Goal: Answer question/provide support: Share knowledge or assist other users

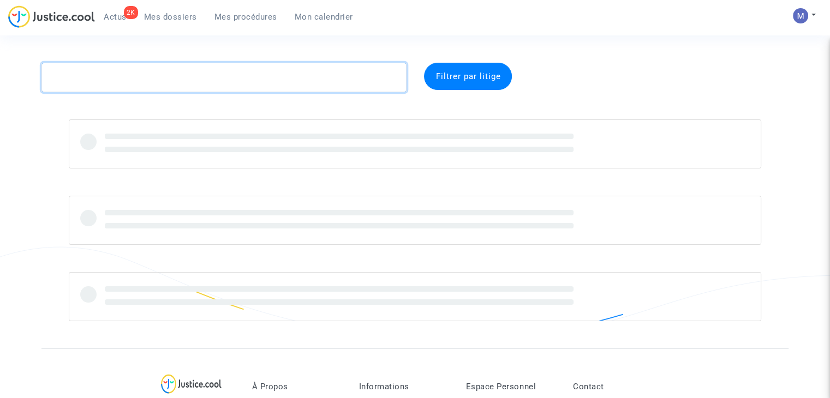
click at [175, 81] on textarea at bounding box center [223, 77] width 365 height 29
paste textarea "CFR-250215-W2EB"
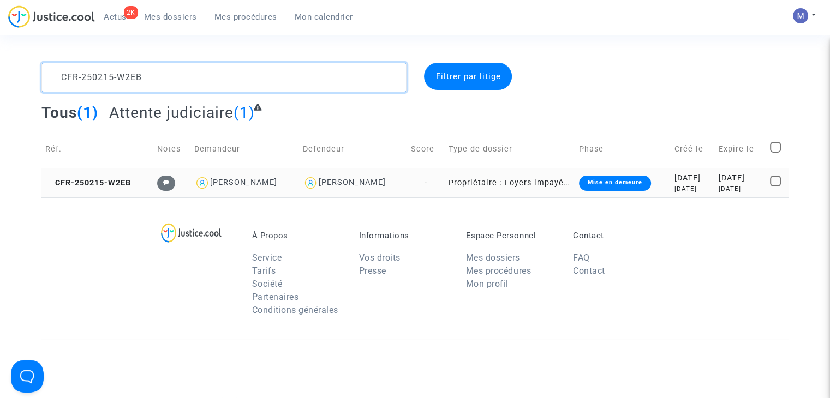
type textarea "CFR-250215-W2EB"
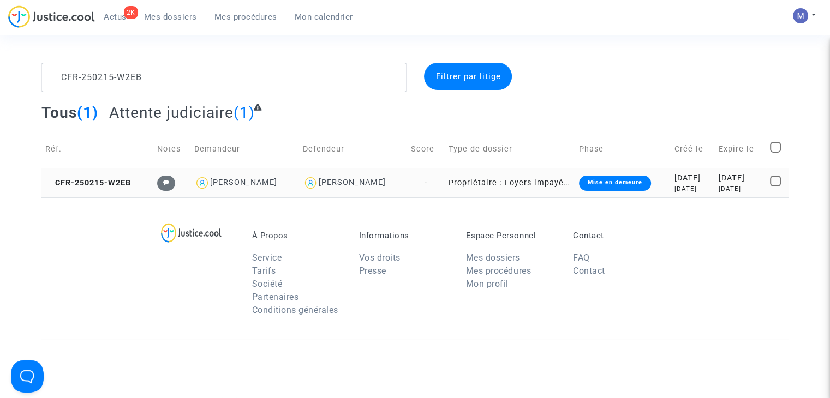
drag, startPoint x: 100, startPoint y: 188, endPoint x: 97, endPoint y: 183, distance: 6.2
click at [100, 188] on td "CFR-250215-W2EB" at bounding box center [97, 183] width 112 height 29
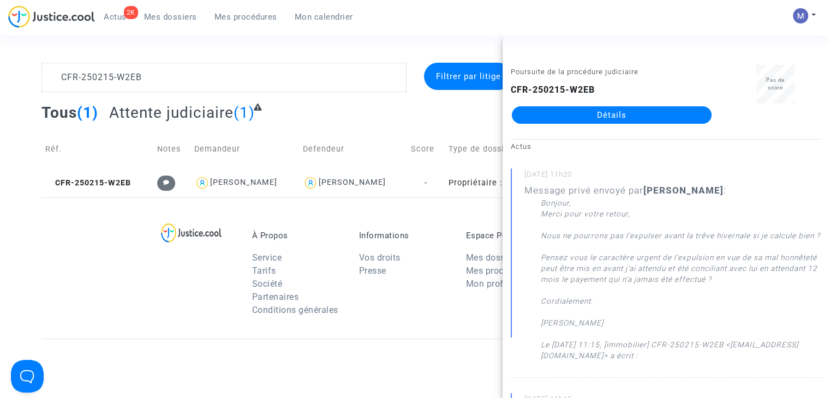
click at [613, 114] on link "Détails" at bounding box center [612, 114] width 200 height 17
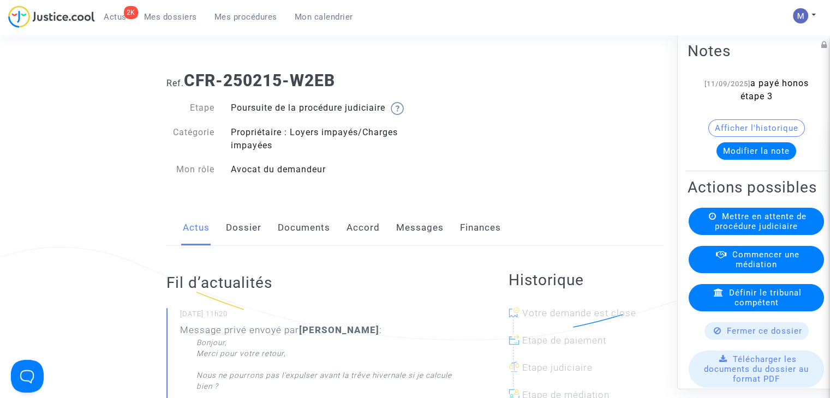
click at [314, 246] on link "Documents" at bounding box center [304, 228] width 52 height 36
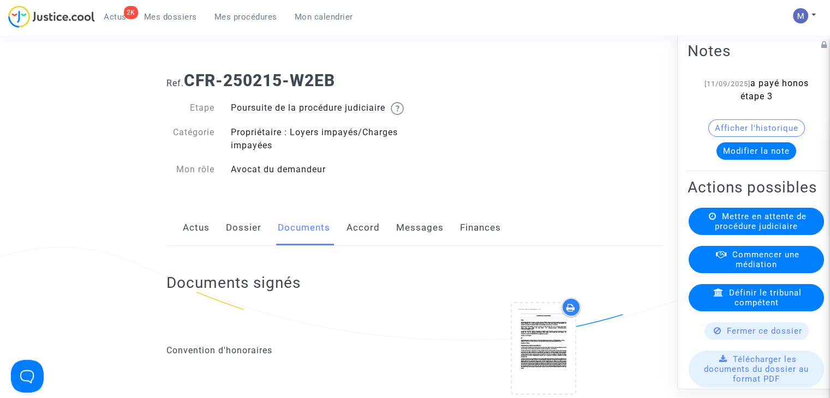
click at [414, 245] on link "Messages" at bounding box center [419, 228] width 47 height 36
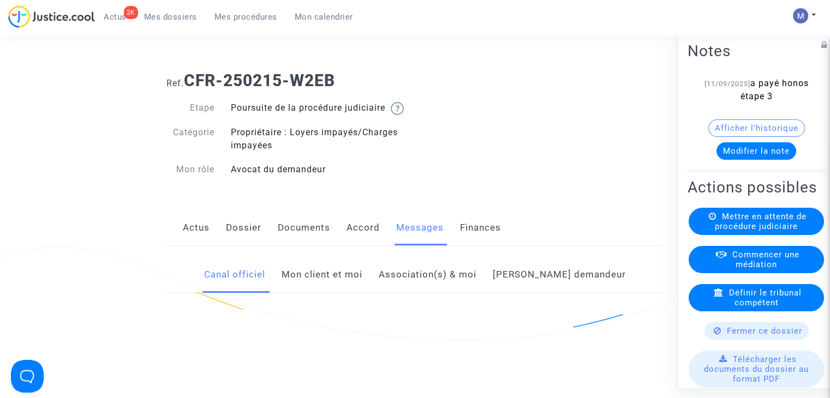
click at [340, 291] on link "Mon client et moi" at bounding box center [322, 275] width 81 height 36
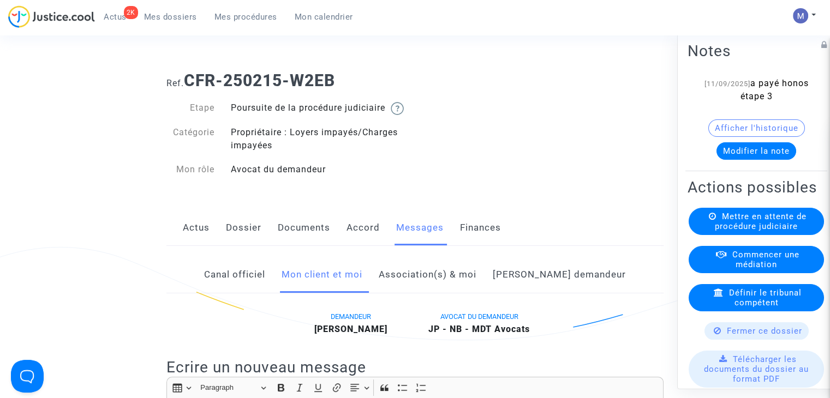
scroll to position [109, 0]
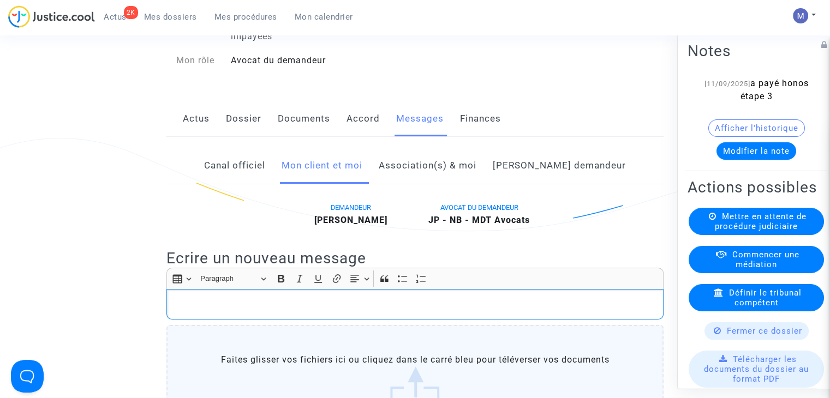
click at [196, 320] on div "Rich Text Editor, main" at bounding box center [414, 304] width 497 height 31
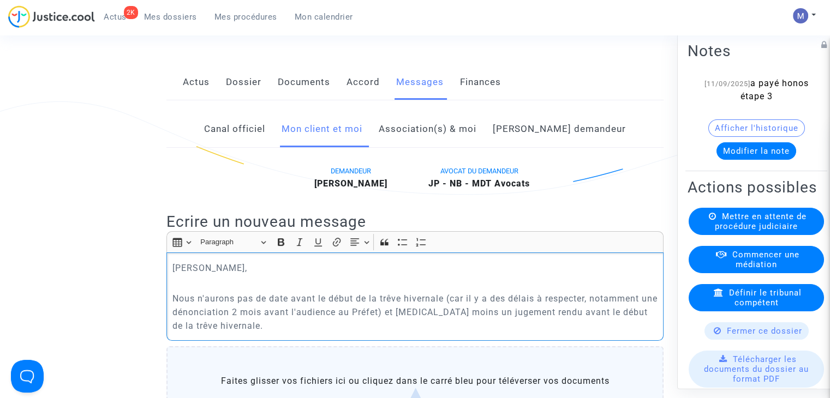
scroll to position [164, 0]
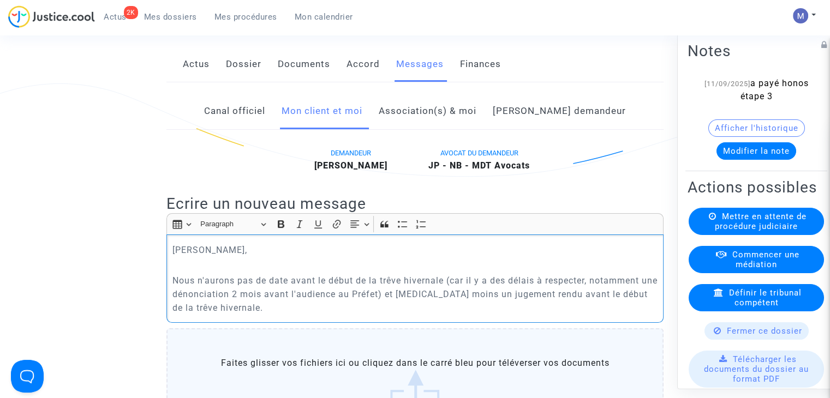
click at [179, 291] on p "Nous n'aurons pas de date avant le début de la trêve hivernale (car il y a des …" at bounding box center [415, 294] width 486 height 41
click at [344, 315] on p "Je vous confirme que nous n'aurons pas de date avant le début de la trêve hiver…" at bounding box center [415, 294] width 486 height 41
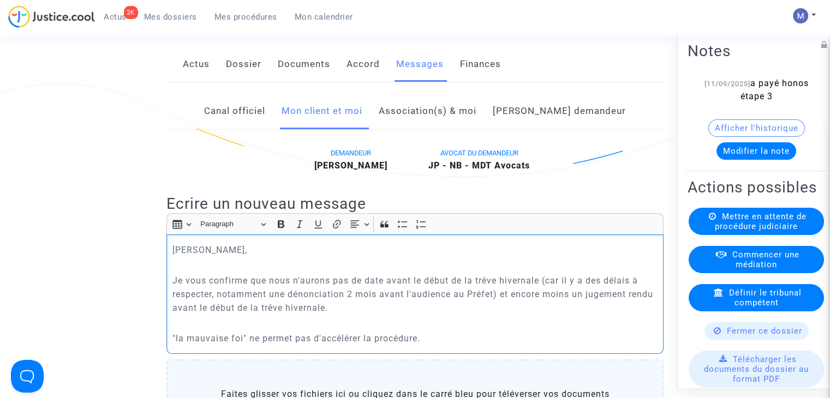
click at [295, 345] on p ""la mauvaise foi" ne permet pas d'accélérer la procédure." at bounding box center [415, 339] width 486 height 14
click at [339, 345] on p ""la mauvaise foi" ne permet malheuresement pas d'accélérer la procédure." at bounding box center [415, 339] width 486 height 14
click at [511, 345] on p ""la mauvaise foi" ne permet malheureusement pas d'accélérer la procédure." at bounding box center [415, 339] width 486 height 14
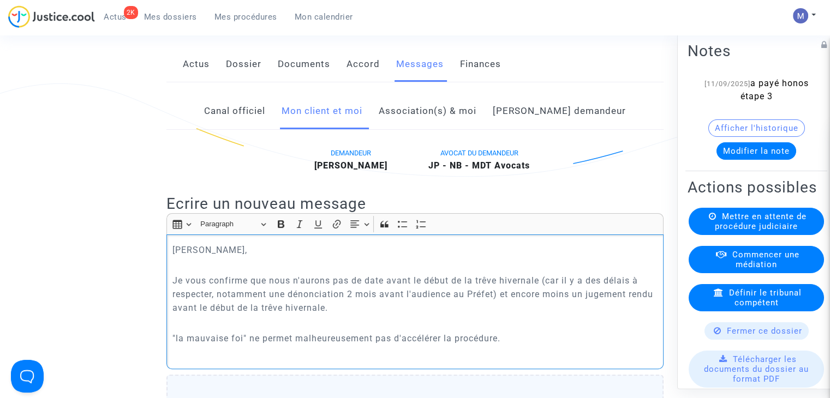
scroll to position [165, 0]
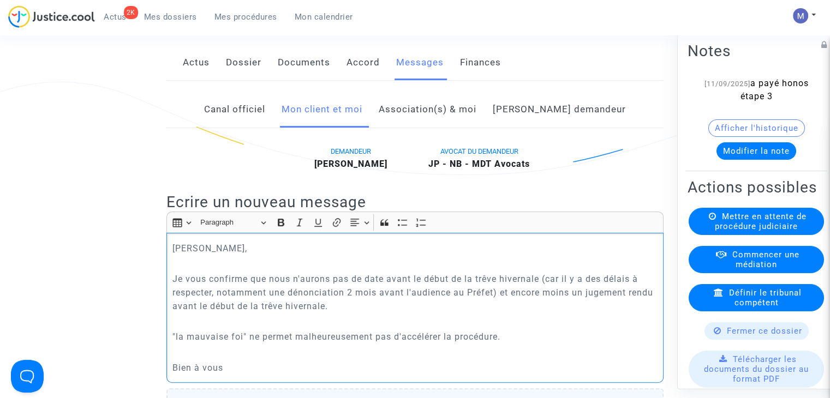
click at [182, 341] on div "[PERSON_NAME] Monsieur, Je vous confirme que nous n'aurons pas de date avant le…" at bounding box center [414, 308] width 497 height 150
click at [183, 328] on p "Rich Text Editor, main" at bounding box center [415, 322] width 486 height 14
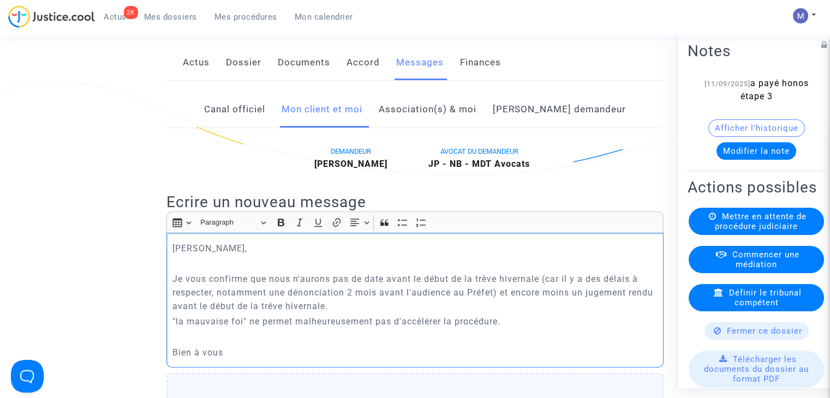
click at [177, 328] on p ""la mauvaise foi" ne permet malheureusement pas d'accélérer la procédure." at bounding box center [415, 322] width 486 height 14
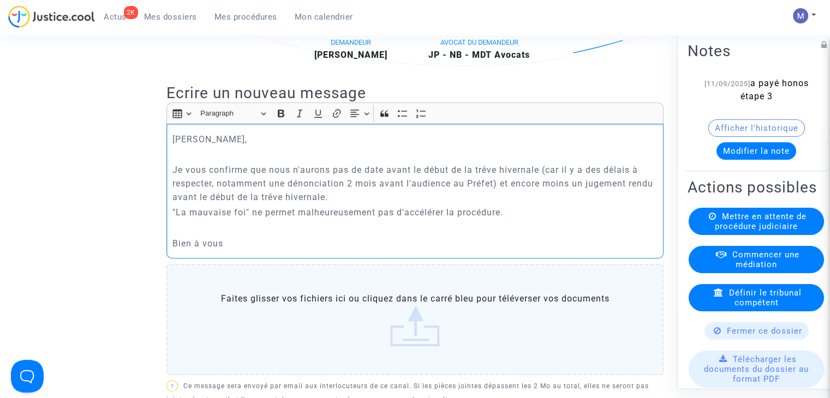
scroll to position [438, 0]
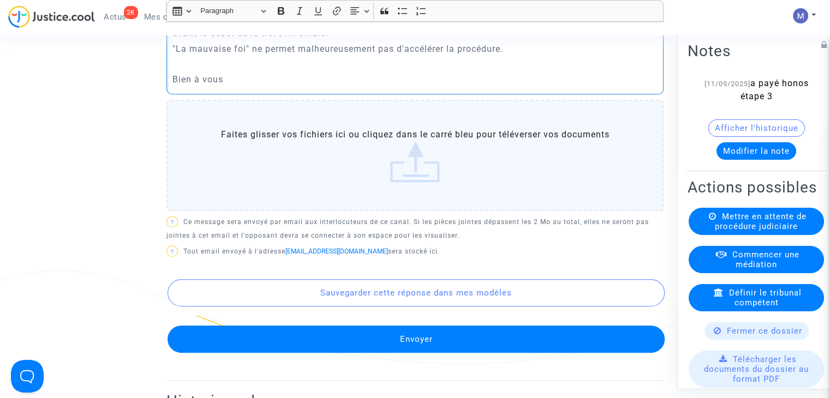
click at [425, 350] on button "Envoyer" at bounding box center [416, 339] width 497 height 27
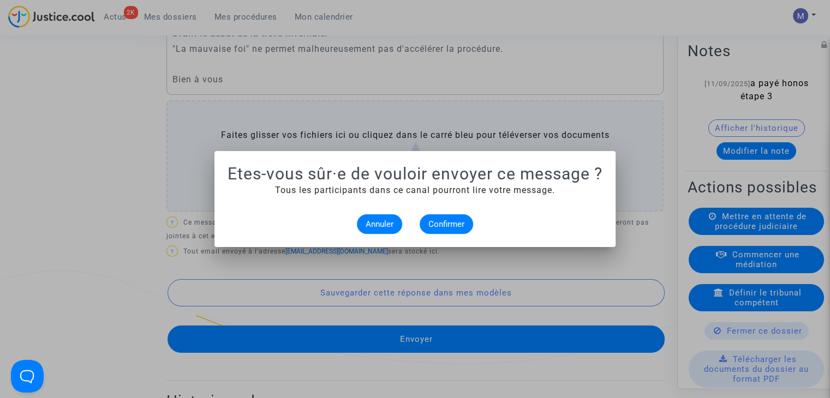
scroll to position [0, 0]
click at [442, 223] on span "Confirmer" at bounding box center [446, 224] width 36 height 10
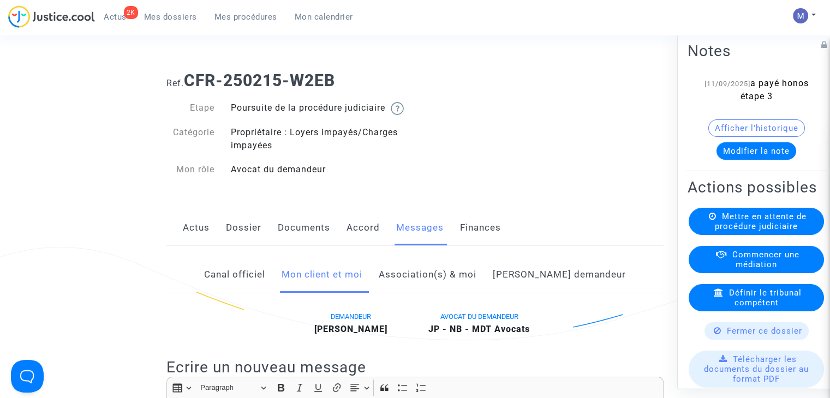
scroll to position [438, 0]
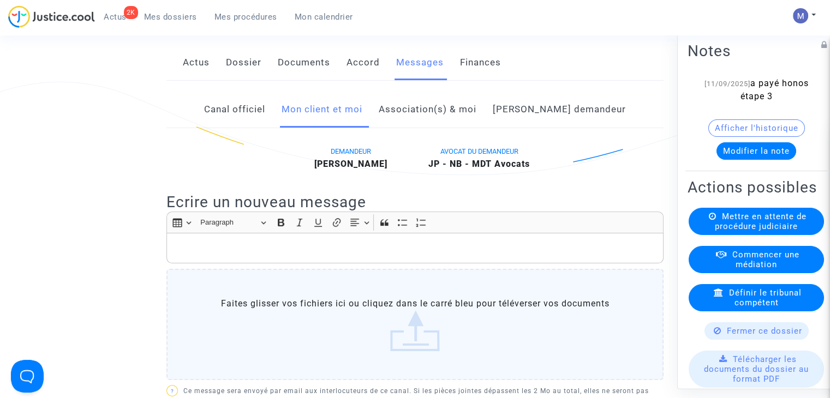
click at [181, 20] on span "Mes dossiers" at bounding box center [170, 17] width 53 height 10
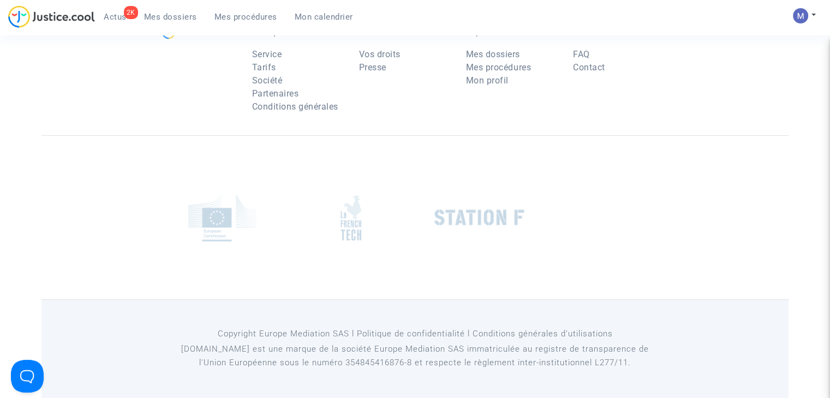
scroll to position [165, 0]
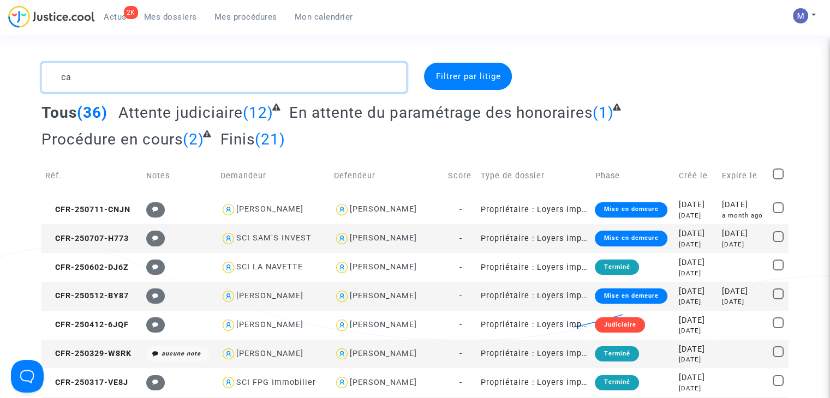
type textarea "c"
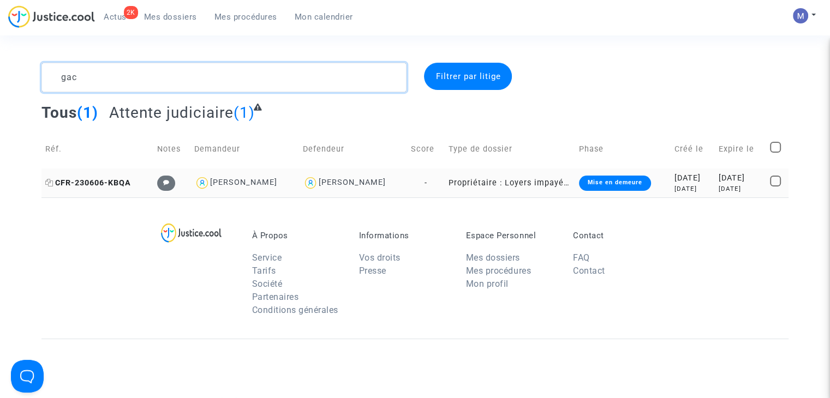
type textarea "gac"
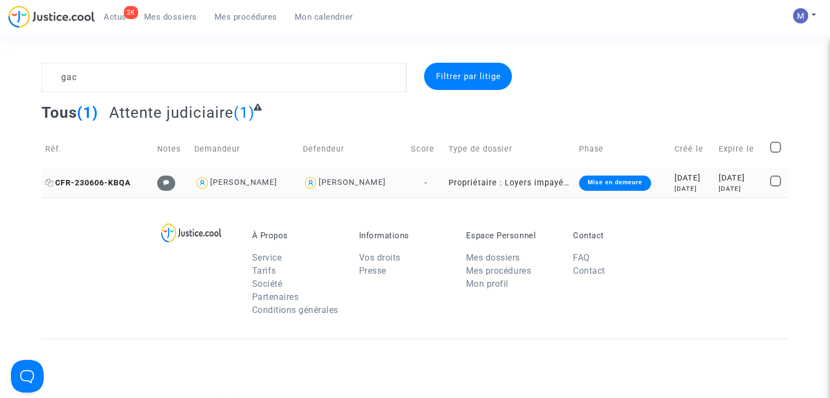
click at [97, 182] on span "CFR-230606-KBQA" at bounding box center [88, 182] width 86 height 9
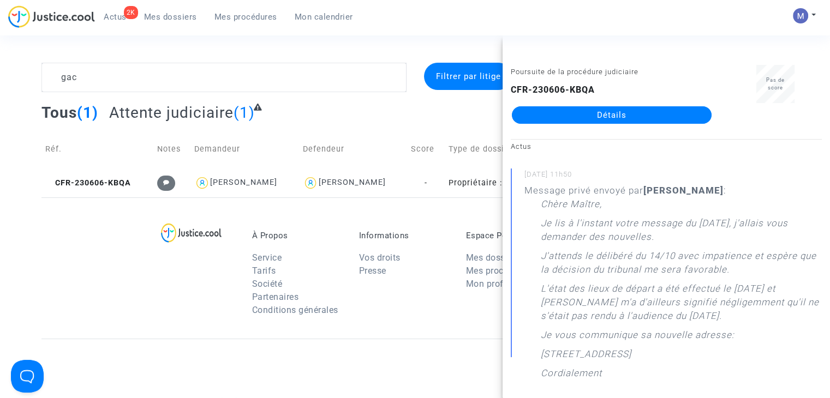
click at [628, 119] on link "Détails" at bounding box center [612, 114] width 200 height 17
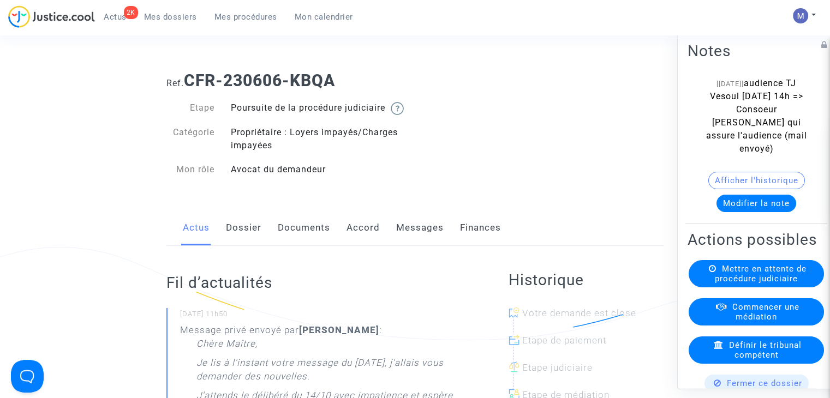
click at [744, 206] on button "Modifier la note" at bounding box center [756, 203] width 80 height 17
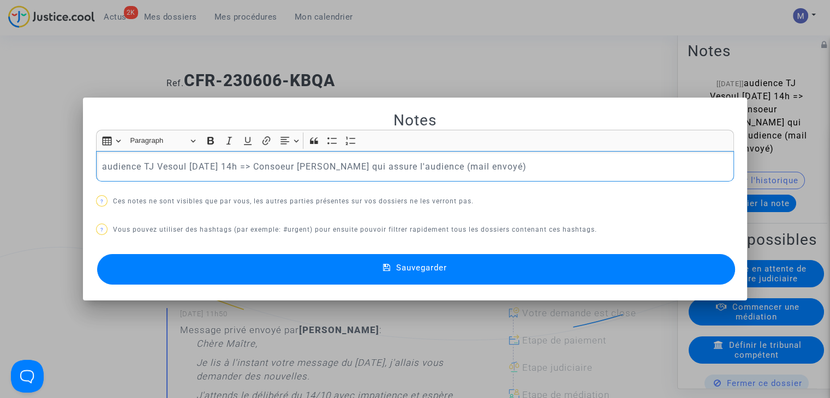
click at [610, 146] on div "Insert table Insert table Heading Paragraph Paragraph Heading 1 Heading 2 Headi…" at bounding box center [415, 140] width 632 height 21
drag, startPoint x: 603, startPoint y: 162, endPoint x: 81, endPoint y: 169, distance: 522.2
click at [83, 170] on mat-dialog-container "Notes Rich Text Editor Insert table Insert table Heading Paragraph Paragraph He…" at bounding box center [415, 200] width 664 height 204
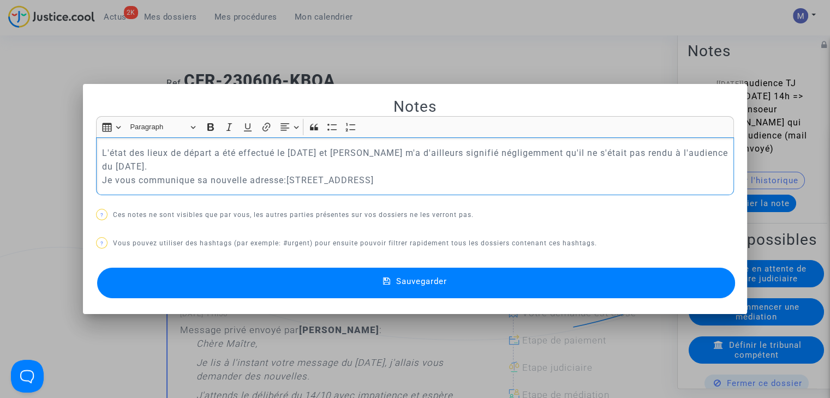
click at [102, 155] on p "L'état des lieux de départ a été effectué le [DATE] et [PERSON_NAME] m'a d'aill…" at bounding box center [415, 166] width 626 height 41
click at [155, 153] on p "mail bailleur : "L'état des lieux de départ a été effectué le [DATE] et [PERSON…" at bounding box center [415, 166] width 626 height 41
click at [431, 180] on p "mail bailleur 19/09 : "L'état des lieux de départ a été effectué le [DATE] et […" at bounding box center [415, 166] width 626 height 41
drag, startPoint x: 427, startPoint y: 180, endPoint x: 207, endPoint y: 177, distance: 219.9
click at [207, 177] on p "mail bailleur 19/09 : "L'état des lieux de départ a été effectué le [DATE] et […" at bounding box center [415, 166] width 626 height 41
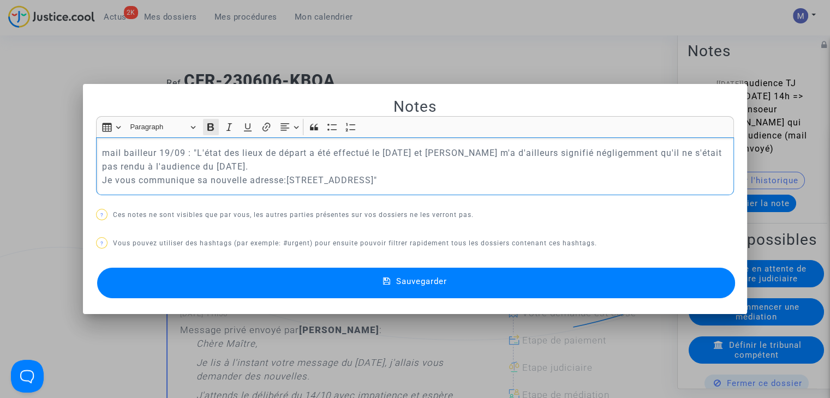
click at [208, 125] on icon "Editor toolbar" at bounding box center [210, 127] width 11 height 11
click at [241, 123] on button "Underline (CTRL+U) Underline" at bounding box center [248, 127] width 16 height 16
click at [434, 277] on span "Sauvegarder" at bounding box center [421, 282] width 51 height 10
